Goal: Navigation & Orientation: Find specific page/section

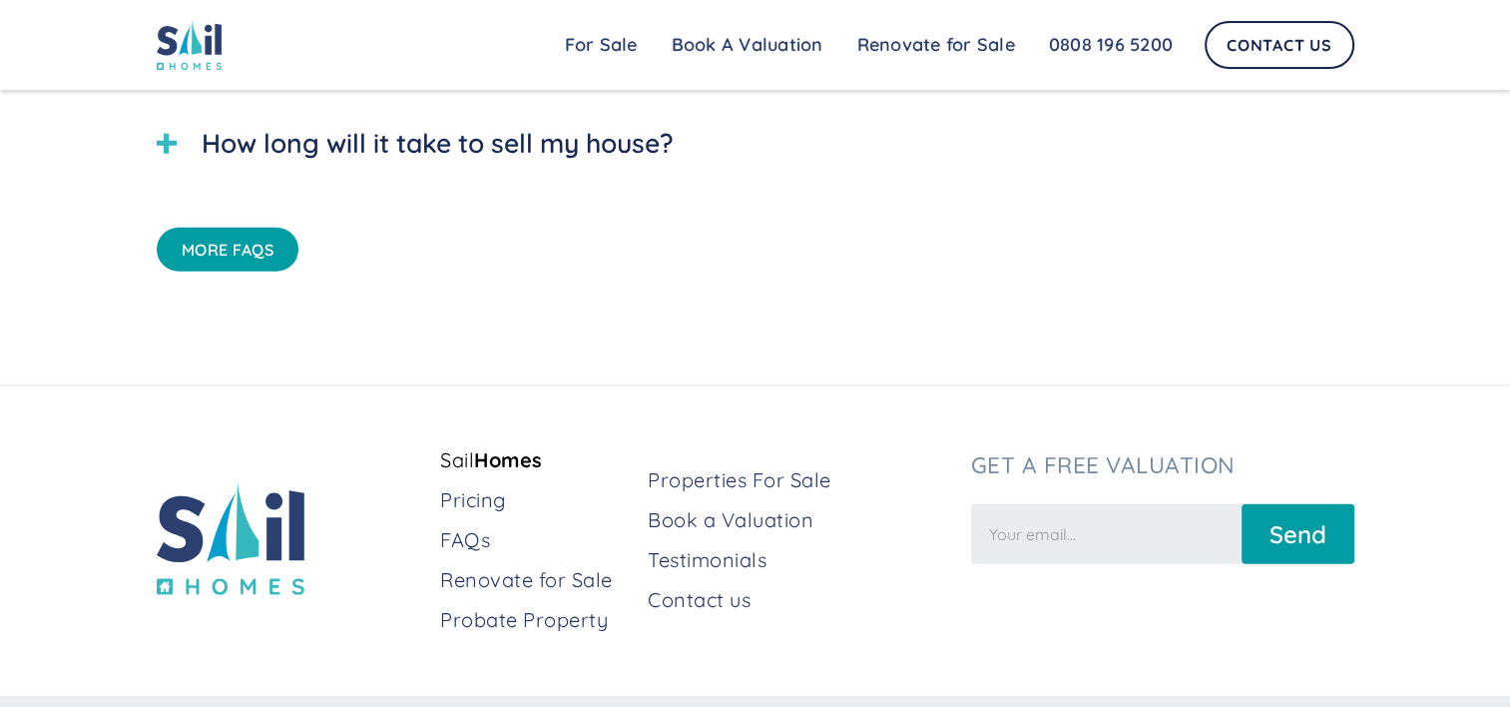
scroll to position [5826, 0]
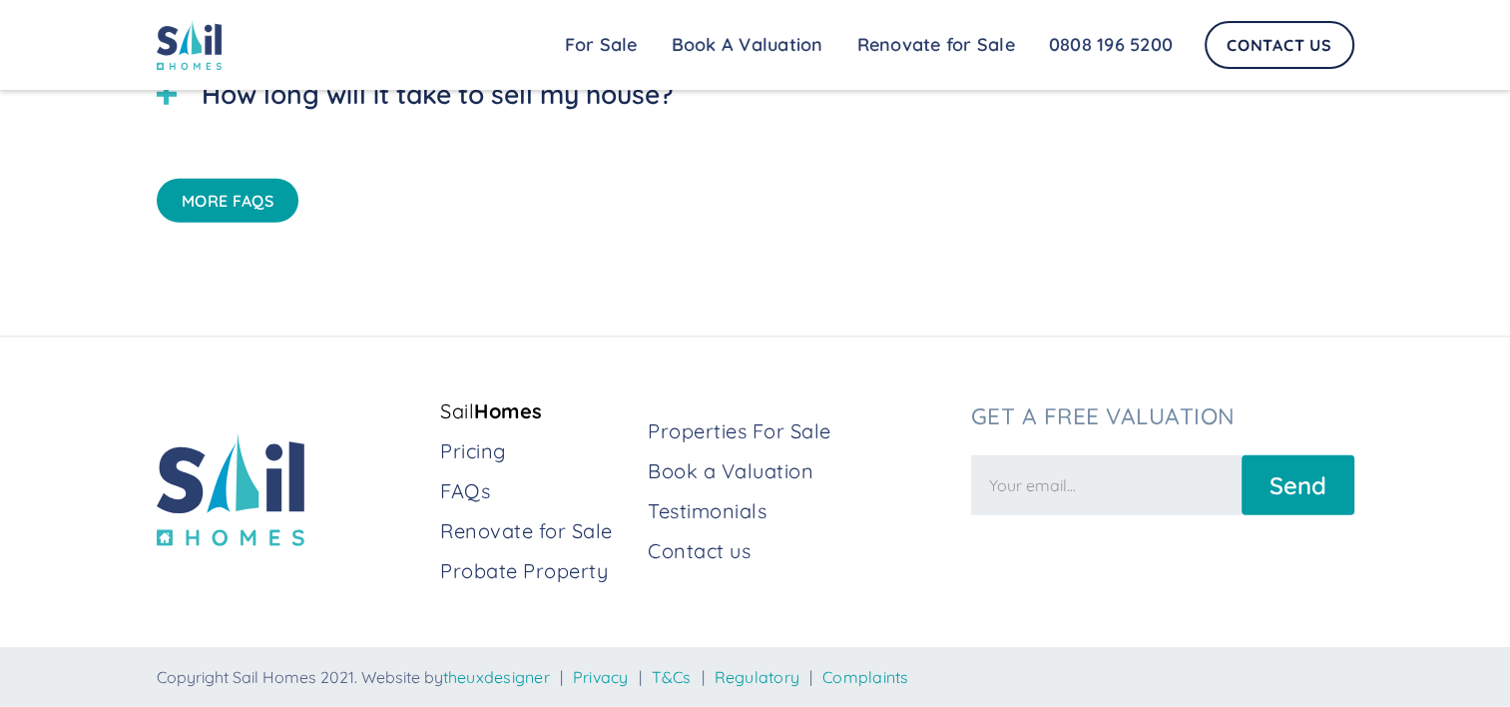
click at [260, 469] on img at bounding box center [231, 489] width 148 height 113
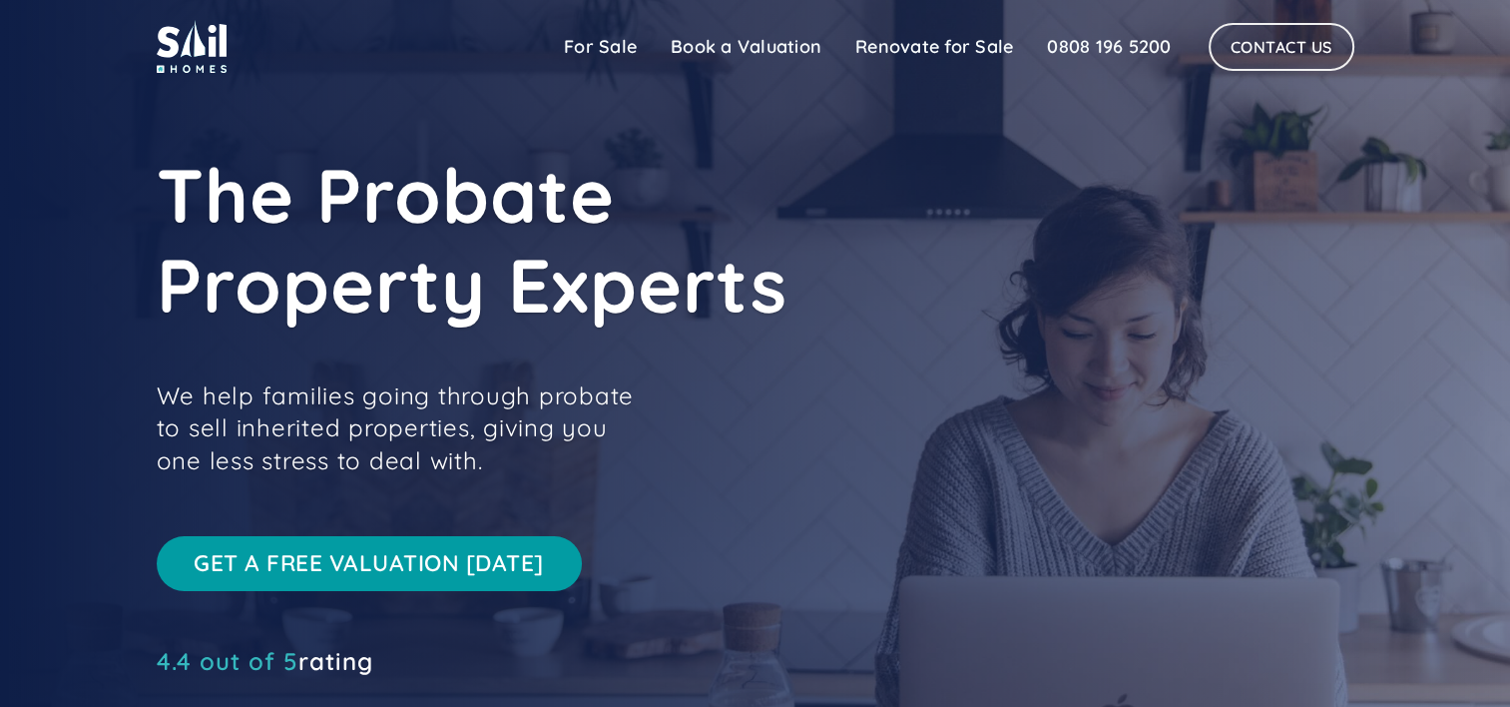
click at [1503, 41] on div "Sail Home For Sale Book a Valuation Pricing FAQs Renovate for Sale Testimonials…" at bounding box center [755, 46] width 1510 height 93
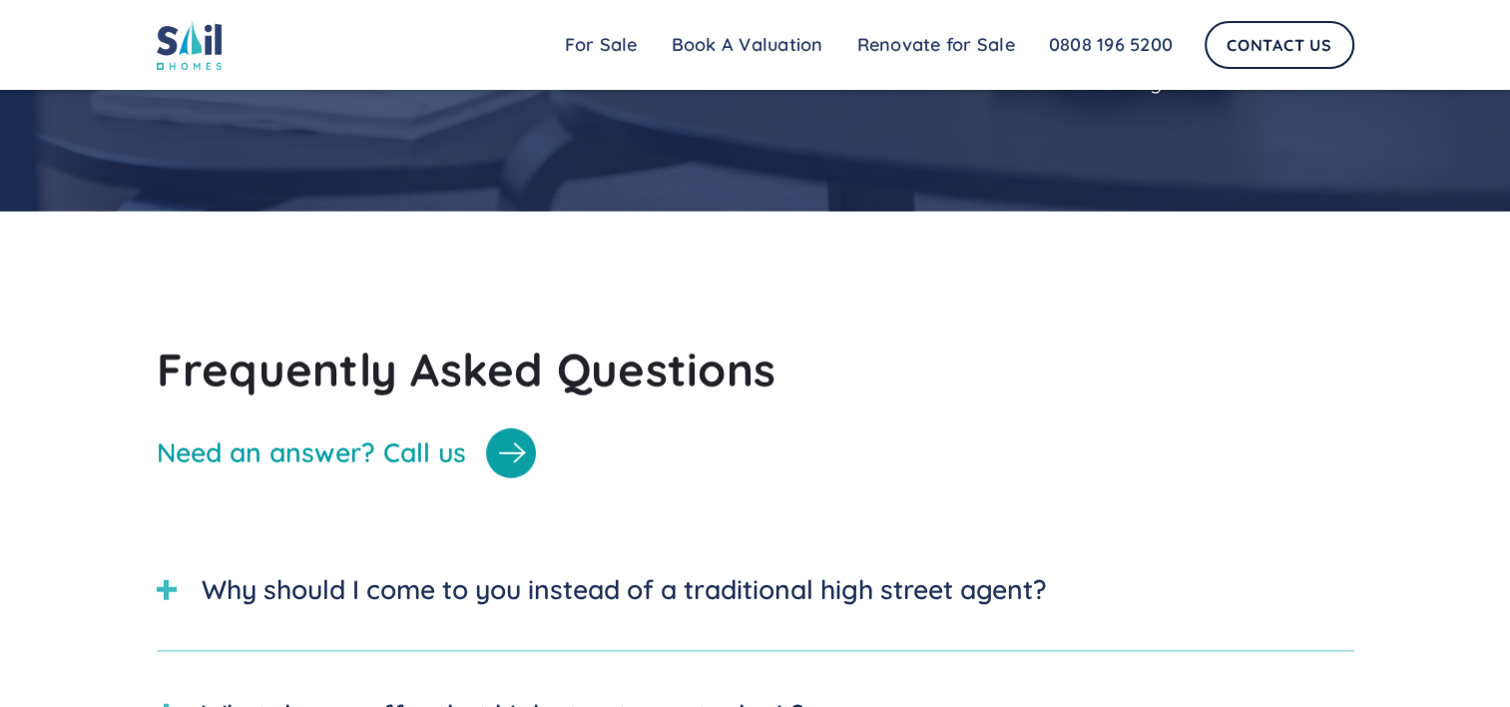
scroll to position [5826, 0]
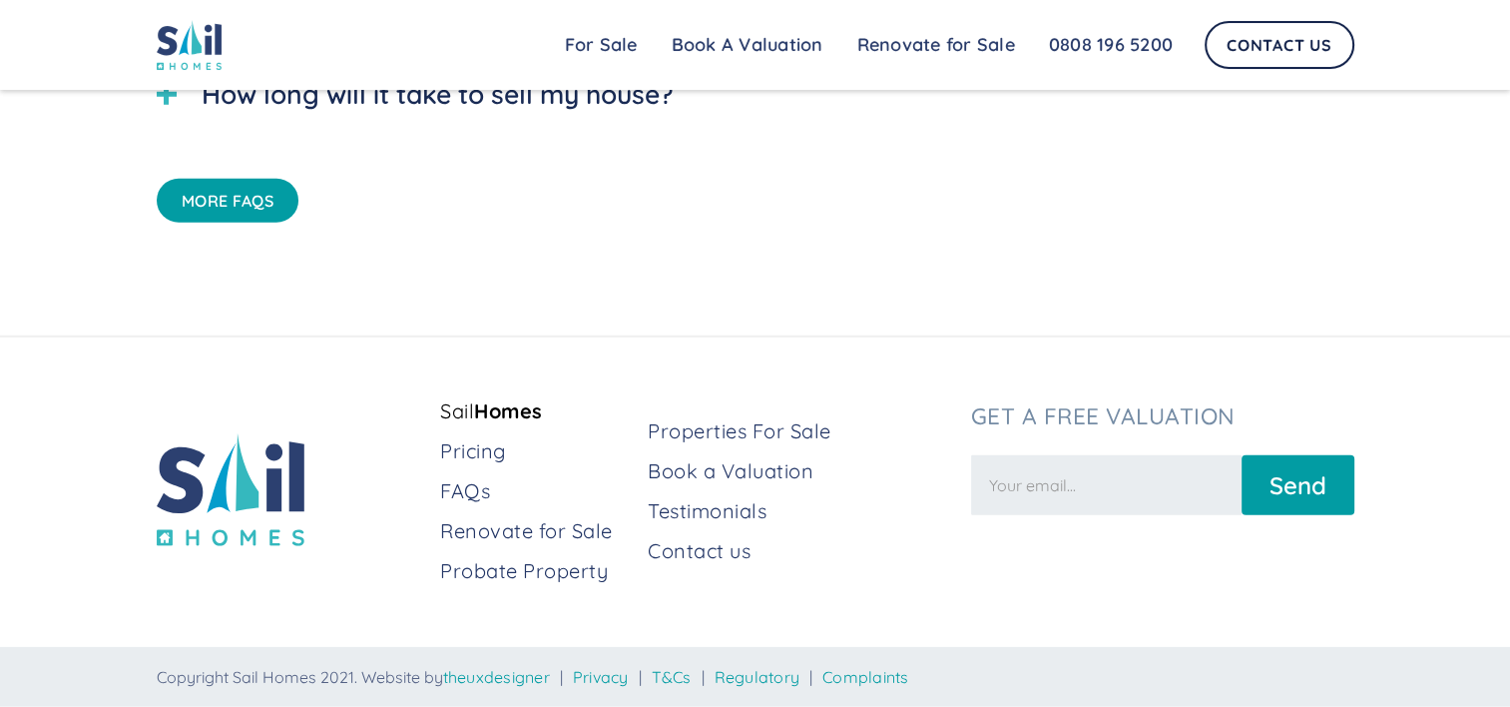
click at [244, 501] on img at bounding box center [231, 489] width 148 height 113
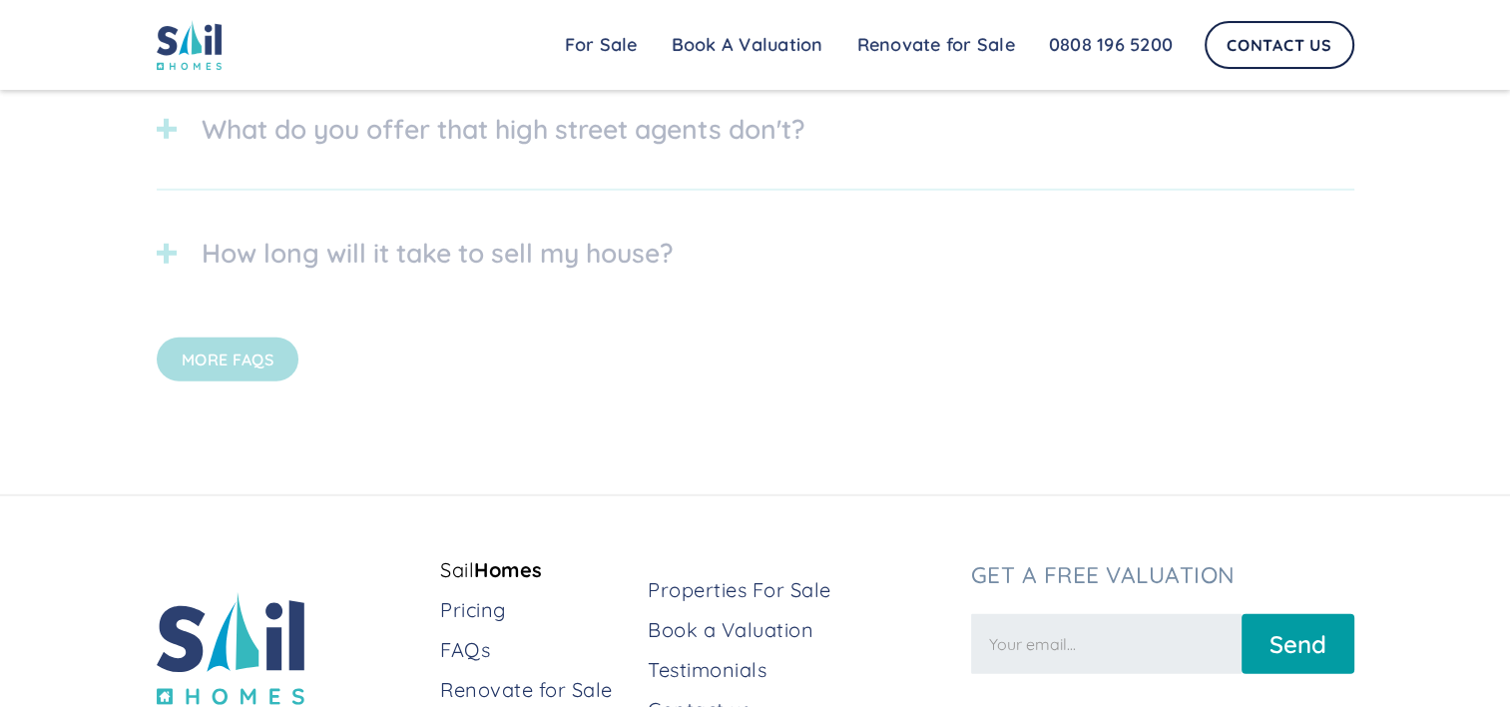
scroll to position [5826, 0]
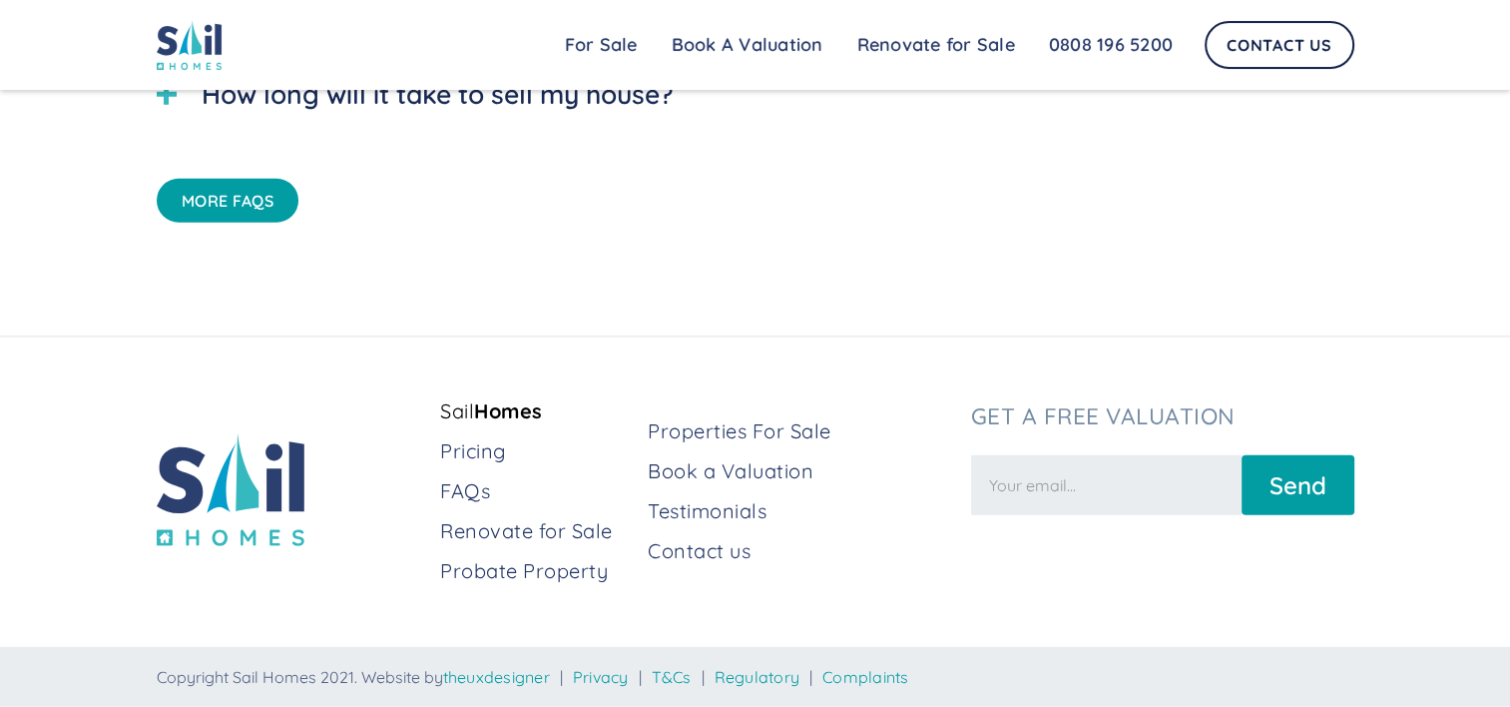
click at [232, 524] on img at bounding box center [231, 489] width 148 height 113
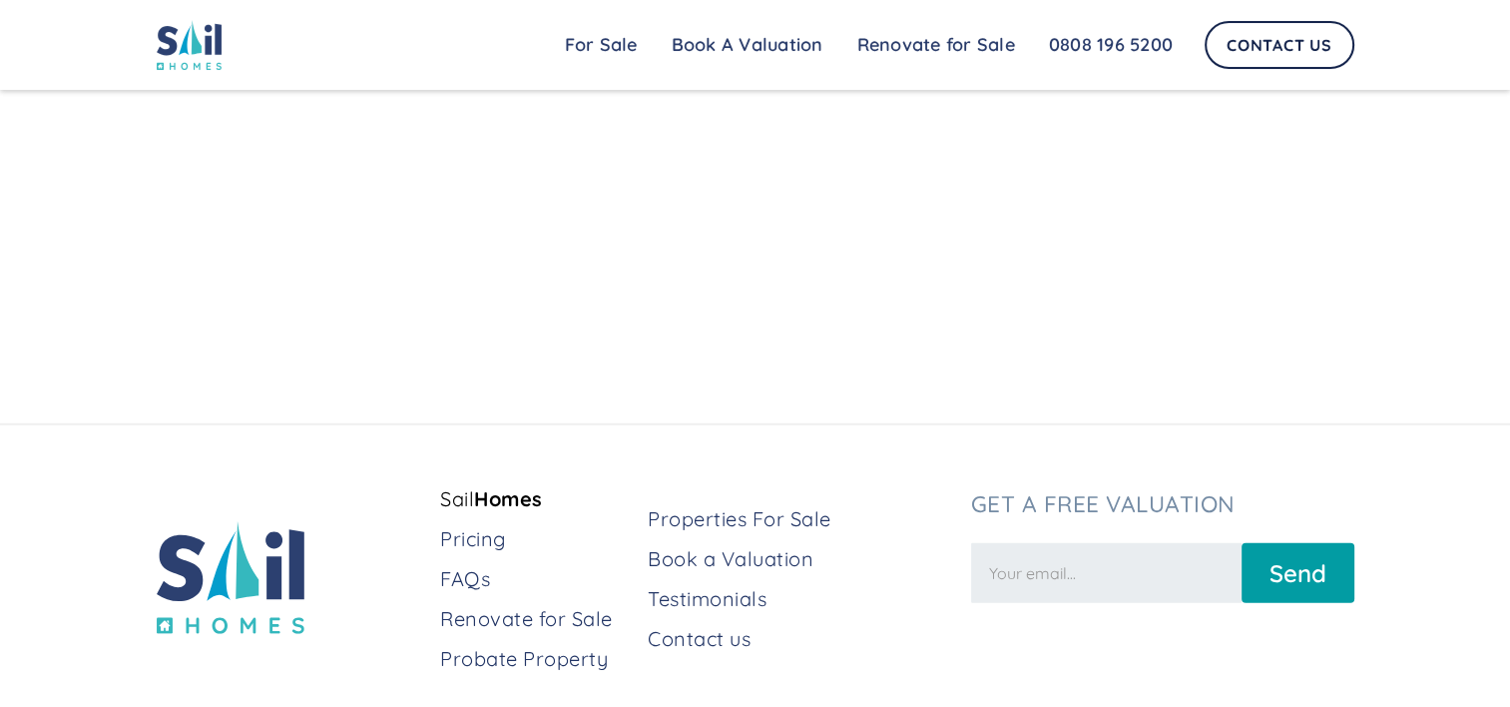
scroll to position [5826, 0]
